Goal: Task Accomplishment & Management: Complete application form

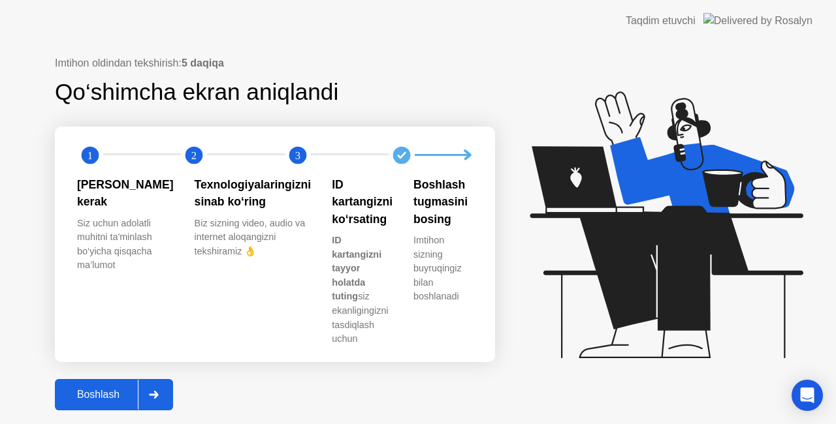
click at [120, 389] on div "Boshlash" at bounding box center [98, 395] width 79 height 12
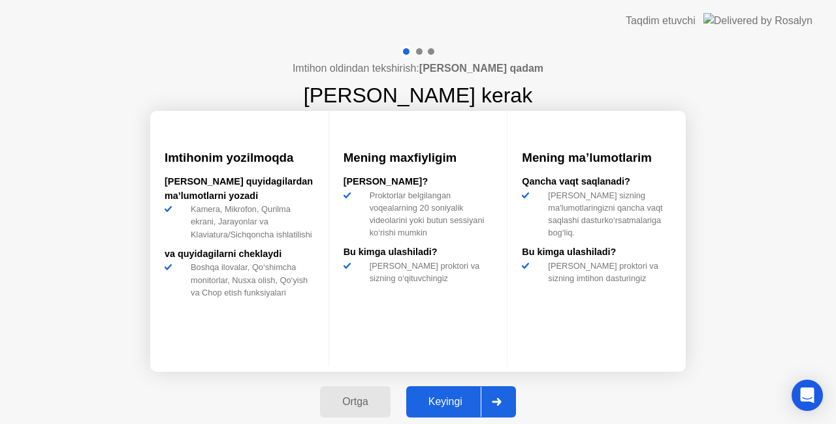
click at [477, 398] on div "Keyingi" at bounding box center [445, 402] width 71 height 12
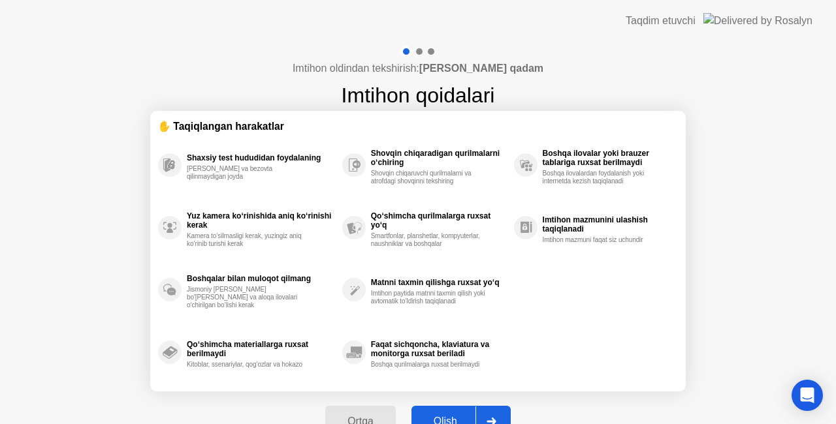
click at [465, 420] on div "Olish" at bounding box center [445, 422] width 60 height 12
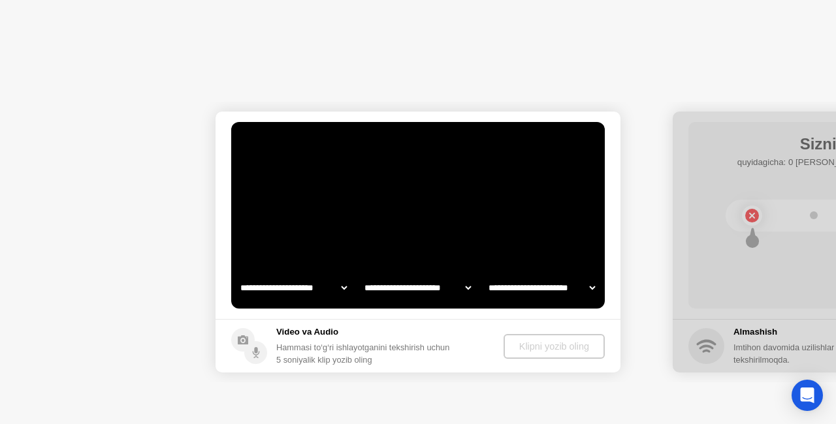
select select "**********"
select select "*******"
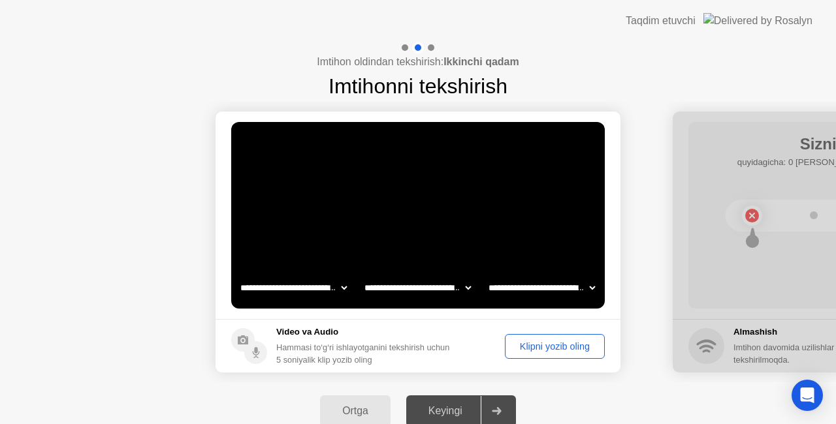
click at [575, 342] on div "Klipni yozib oling" at bounding box center [554, 347] width 91 height 10
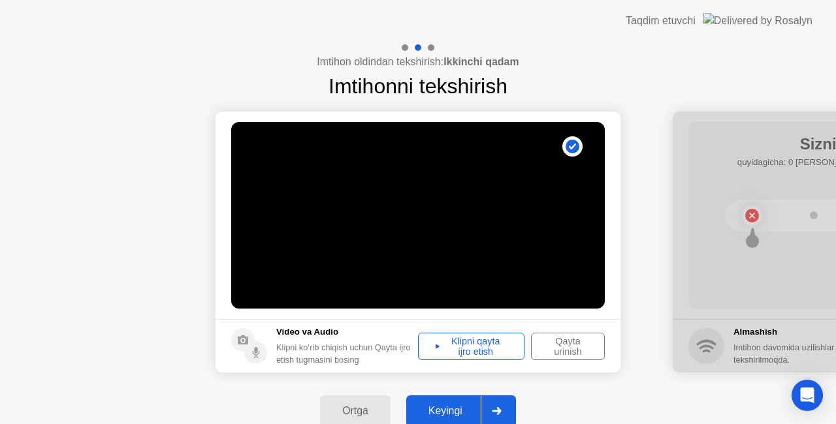
click at [440, 407] on div "Keyingi" at bounding box center [445, 412] width 71 height 12
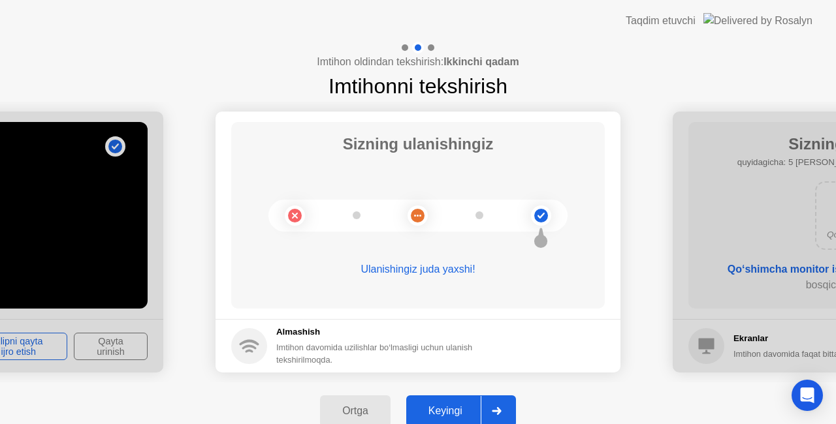
click at [479, 402] on button "Keyingi" at bounding box center [461, 411] width 110 height 31
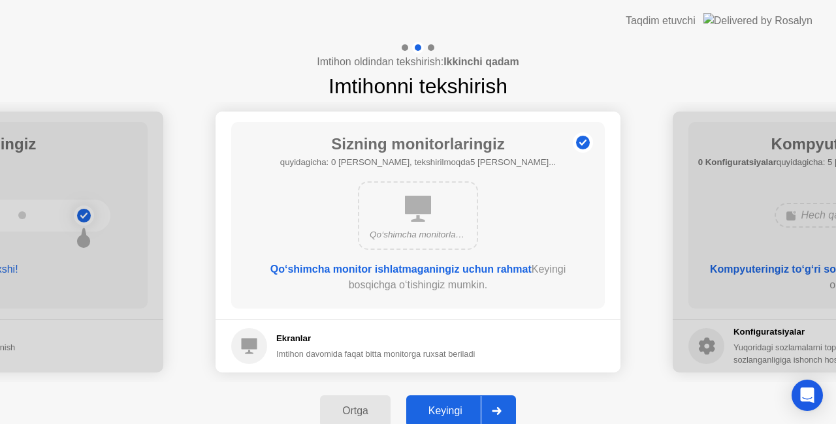
click at [479, 402] on button "Keyingi" at bounding box center [461, 411] width 110 height 31
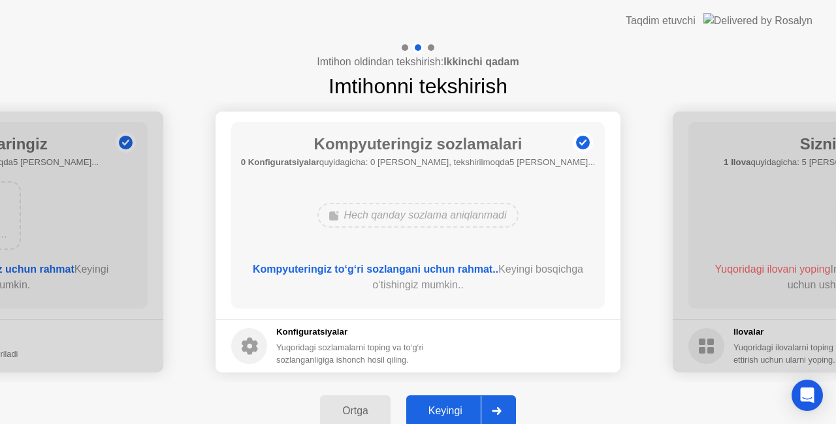
click at [479, 402] on button "Keyingi" at bounding box center [461, 411] width 110 height 31
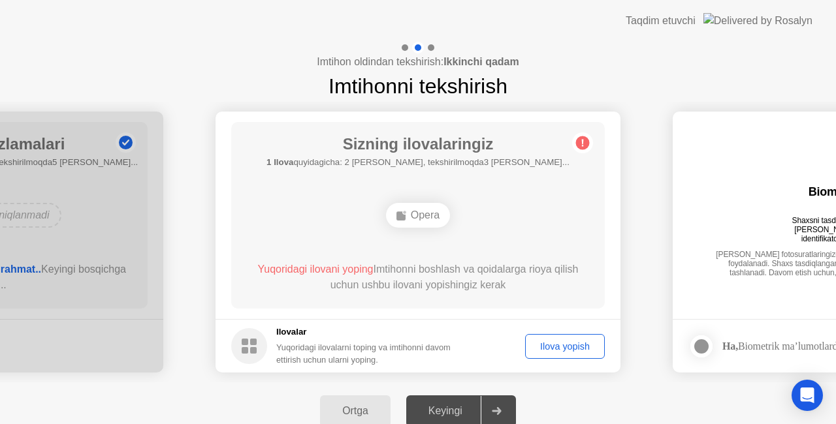
click at [551, 346] on div "Ilova yopish" at bounding box center [565, 347] width 71 height 10
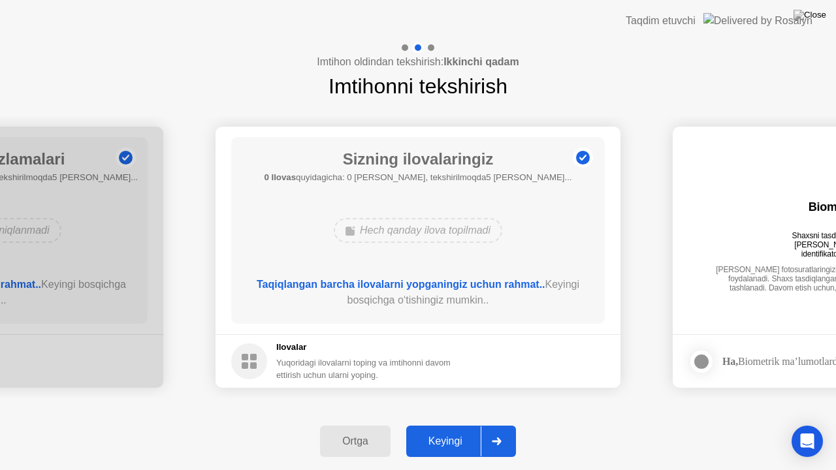
click at [467, 424] on div "Keyingi" at bounding box center [445, 442] width 71 height 12
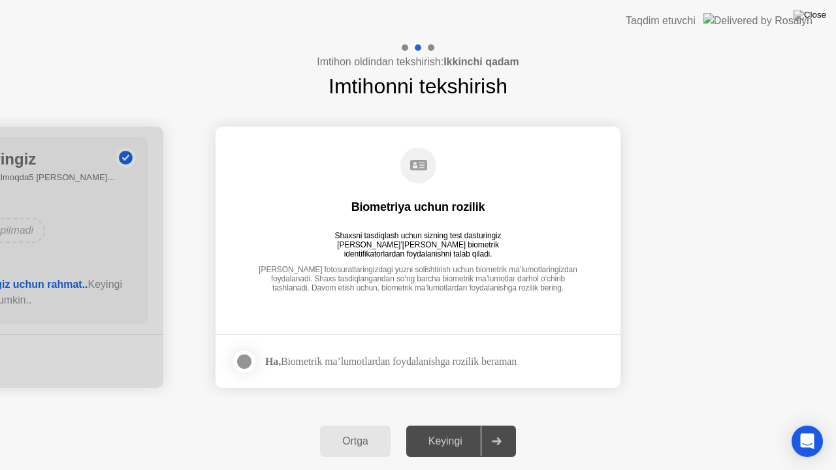
click at [467, 424] on div "Keyingi" at bounding box center [445, 442] width 71 height 12
drag, startPoint x: 244, startPoint y: 355, endPoint x: 308, endPoint y: 407, distance: 82.2
click at [244, 355] on div at bounding box center [244, 362] width 16 height 16
click at [467, 424] on div "Keyingi" at bounding box center [445, 442] width 71 height 12
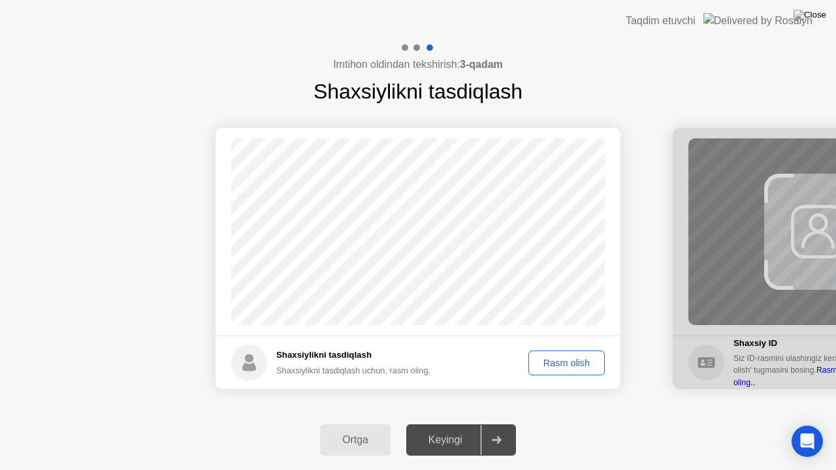
click at [467, 424] on div "Keyingi" at bounding box center [445, 440] width 71 height 12
click at [574, 358] on div "Rasm olish" at bounding box center [566, 363] width 67 height 10
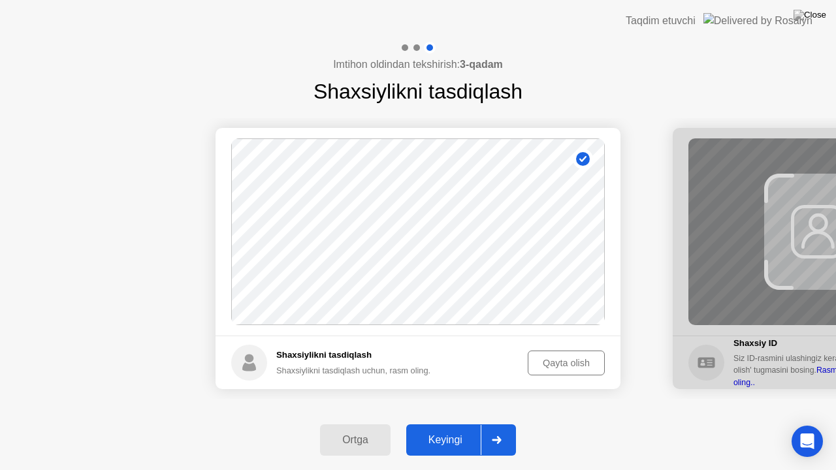
click at [446, 424] on div "Keyingi" at bounding box center [445, 440] width 71 height 12
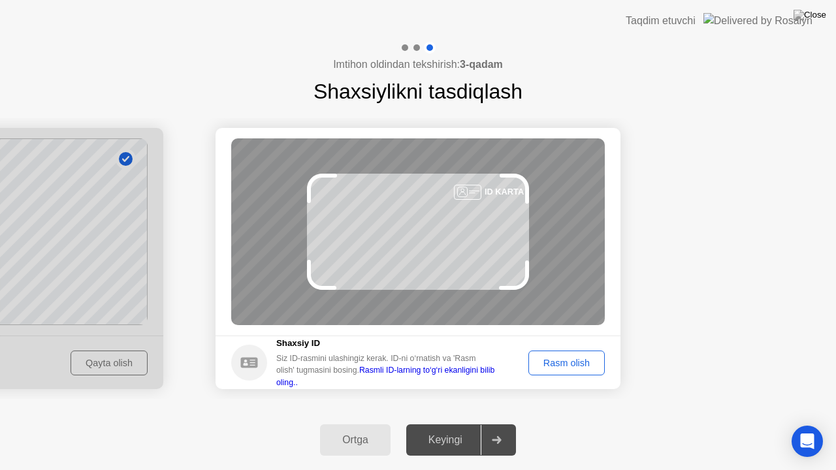
click at [571, 368] on div "Rasm olish" at bounding box center [566, 363] width 67 height 10
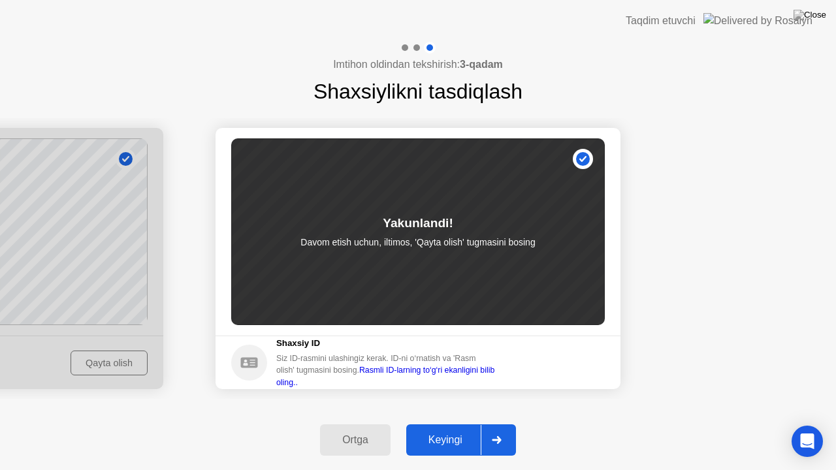
drag, startPoint x: 492, startPoint y: 437, endPoint x: 508, endPoint y: 449, distance: 20.1
click at [508, 424] on div at bounding box center [496, 440] width 31 height 30
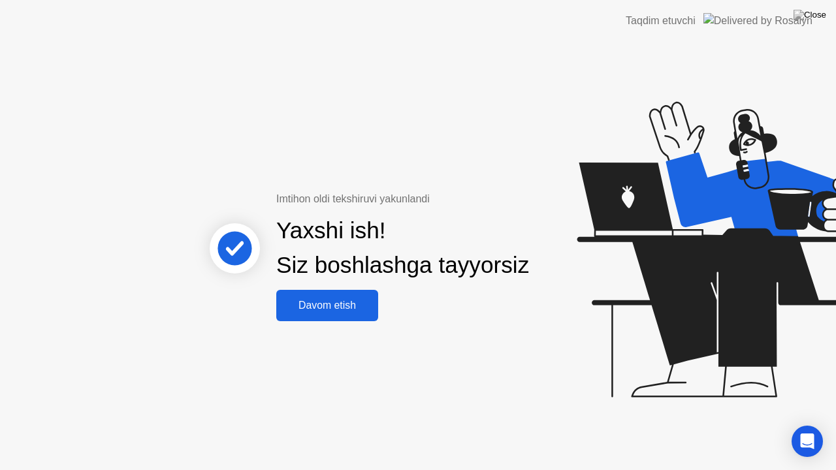
click at [330, 308] on div "Davom etish" at bounding box center [327, 306] width 94 height 12
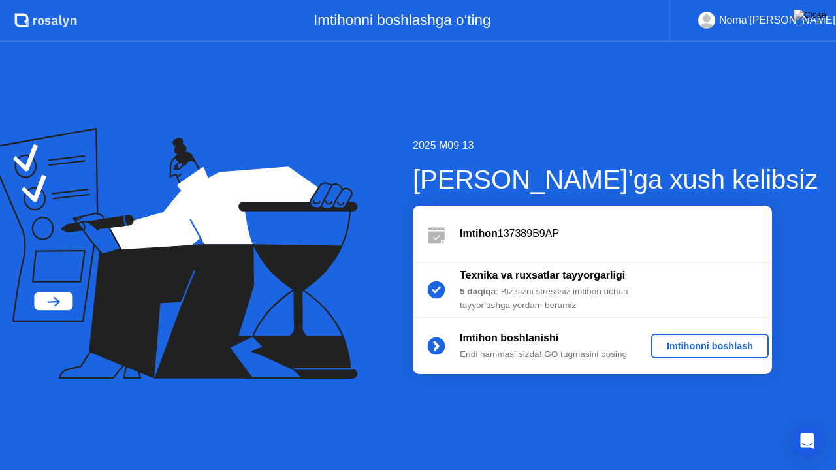
click at [724, 347] on div "Imtihonni boshlash" at bounding box center [709, 346] width 107 height 10
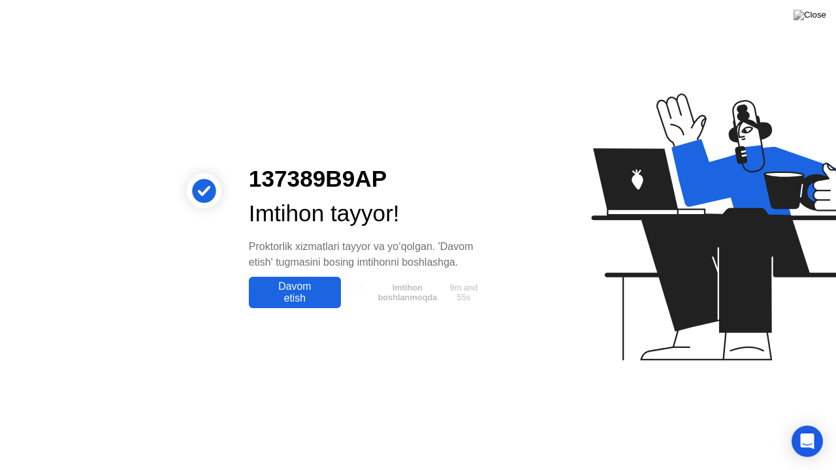
click at [308, 298] on div "Davom etish" at bounding box center [295, 293] width 84 height 24
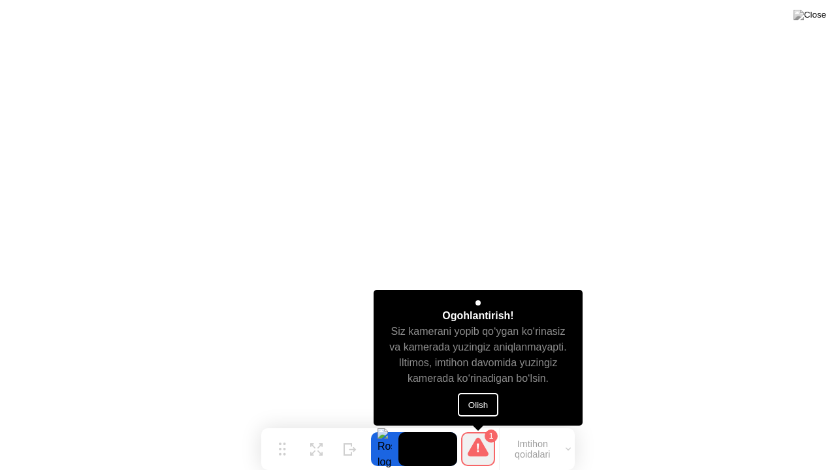
click at [479, 402] on button "Olish" at bounding box center [478, 405] width 40 height 24
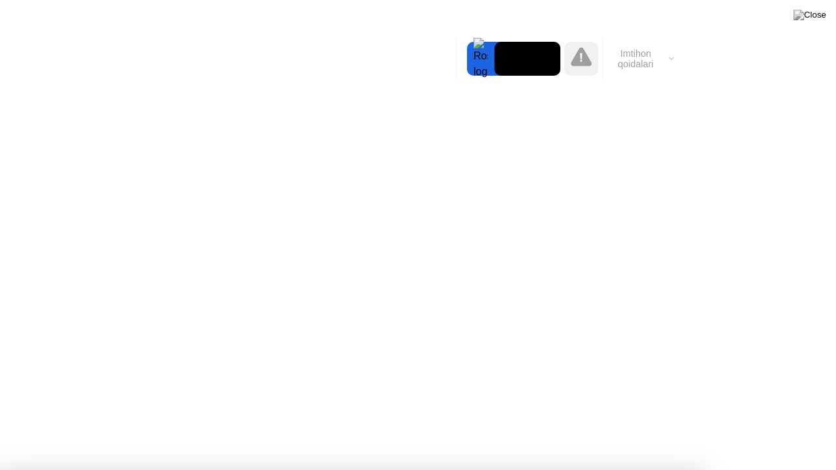
click at [786, 424] on div at bounding box center [418, 470] width 836 height 0
click at [818, 16] on img at bounding box center [809, 15] width 33 height 10
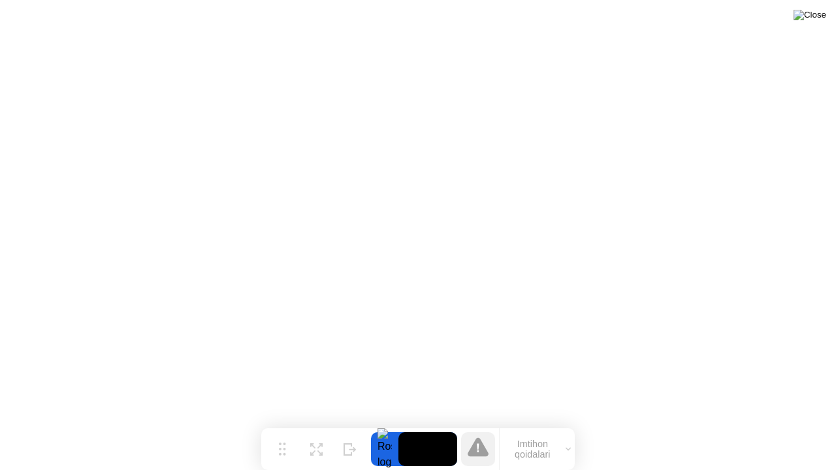
click at [822, 14] on img at bounding box center [809, 15] width 33 height 10
